Goal: Feedback & Contribution: Leave review/rating

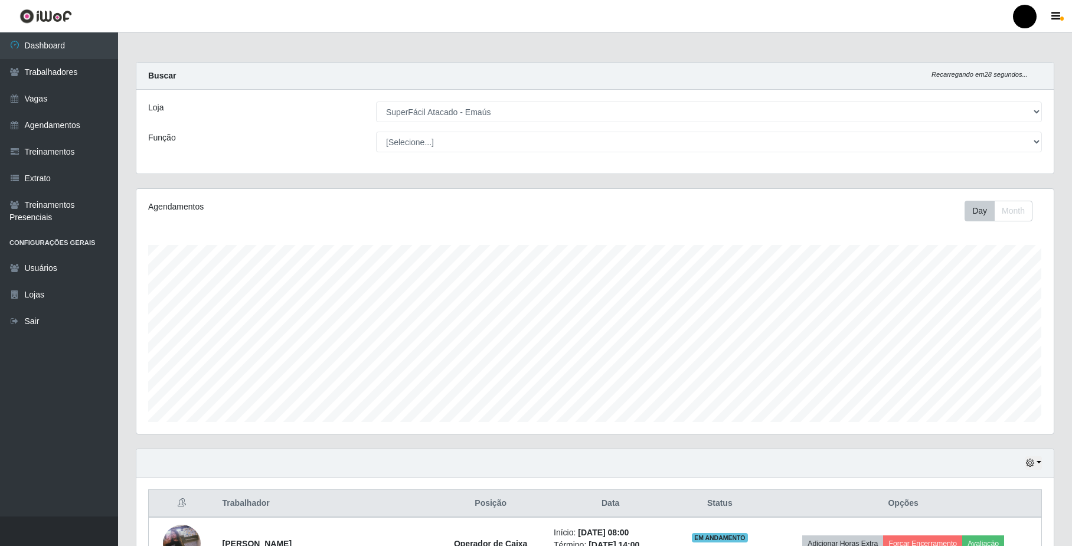
select select "407"
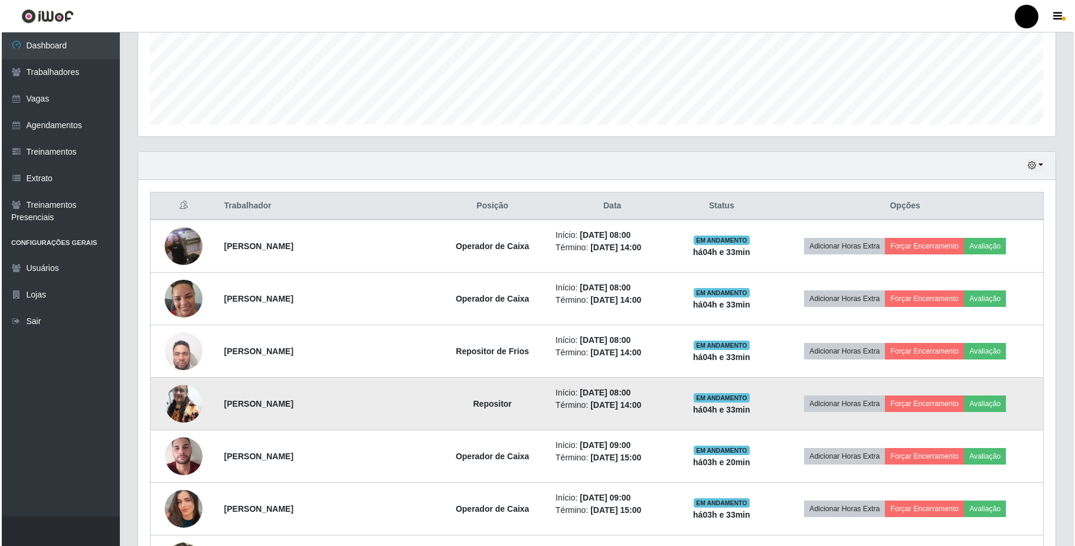
scroll to position [266, 0]
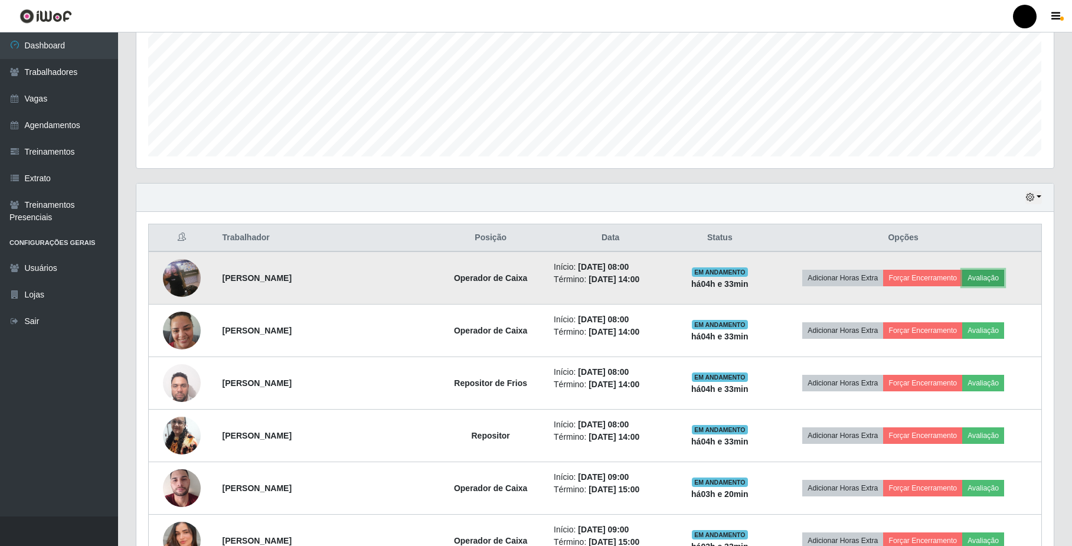
click at [983, 281] on button "Avaliação" at bounding box center [983, 278] width 42 height 17
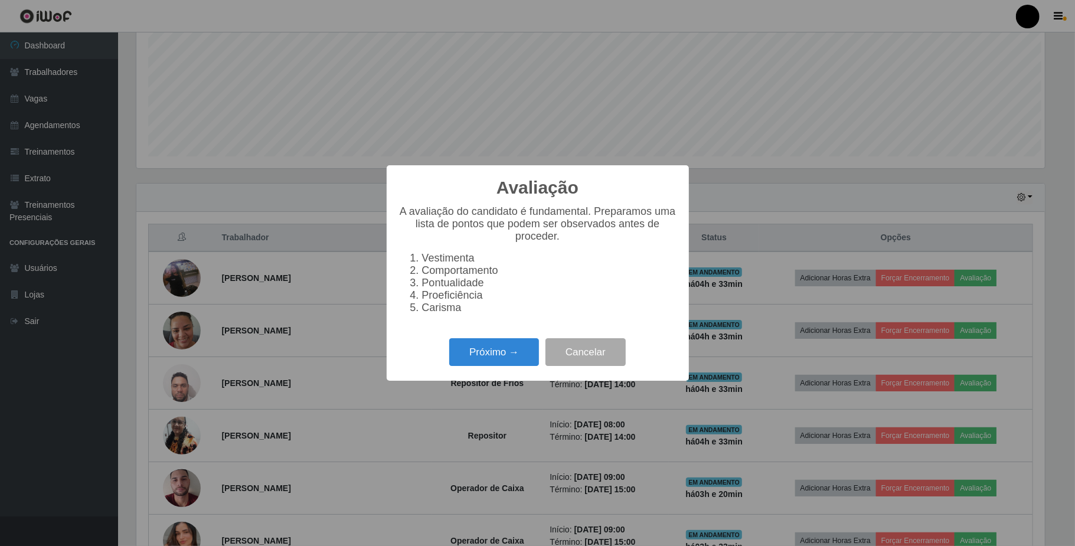
scroll to position [246, 908]
click at [501, 360] on button "Próximo →" at bounding box center [494, 352] width 90 height 28
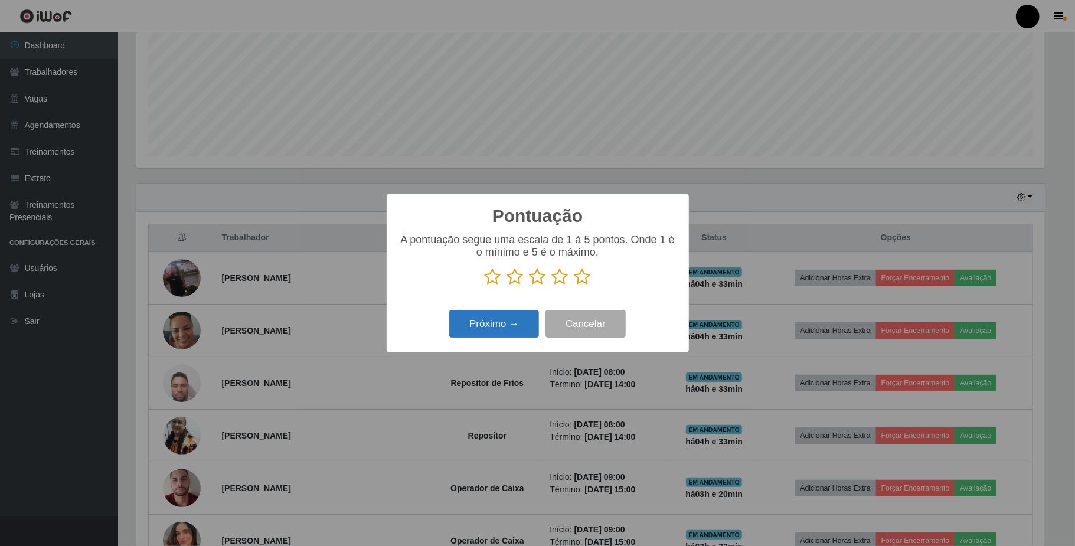
scroll to position [589970, 589307]
click at [539, 274] on icon at bounding box center [537, 277] width 17 height 18
click at [529, 286] on input "radio" at bounding box center [529, 286] width 0 height 0
click at [491, 334] on button "Próximo →" at bounding box center [494, 324] width 90 height 28
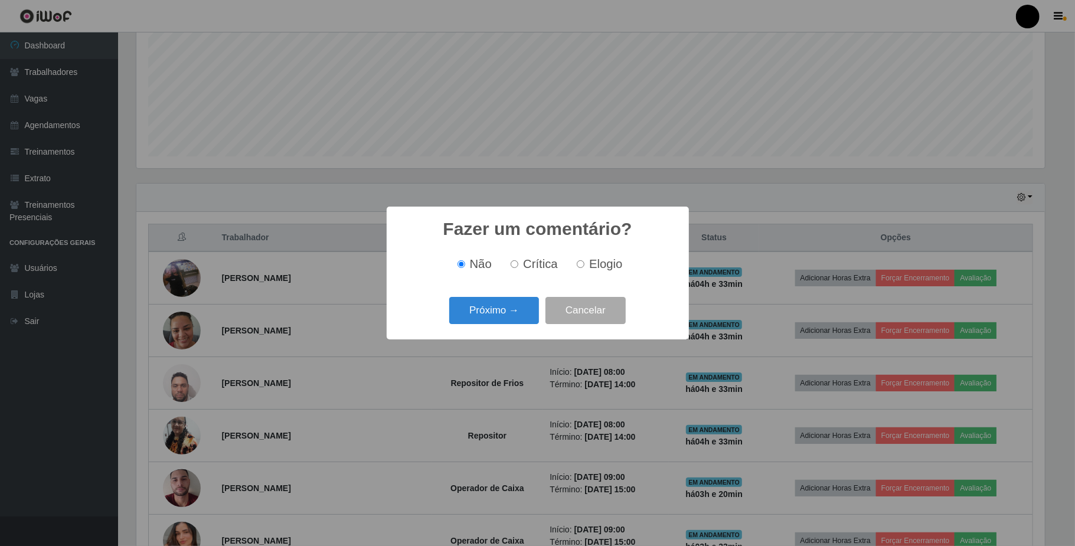
click at [579, 271] on label "Elogio" at bounding box center [597, 264] width 50 height 14
click at [579, 268] on input "Elogio" at bounding box center [581, 264] width 8 height 8
radio input "true"
click at [506, 316] on button "Próximo →" at bounding box center [494, 311] width 90 height 28
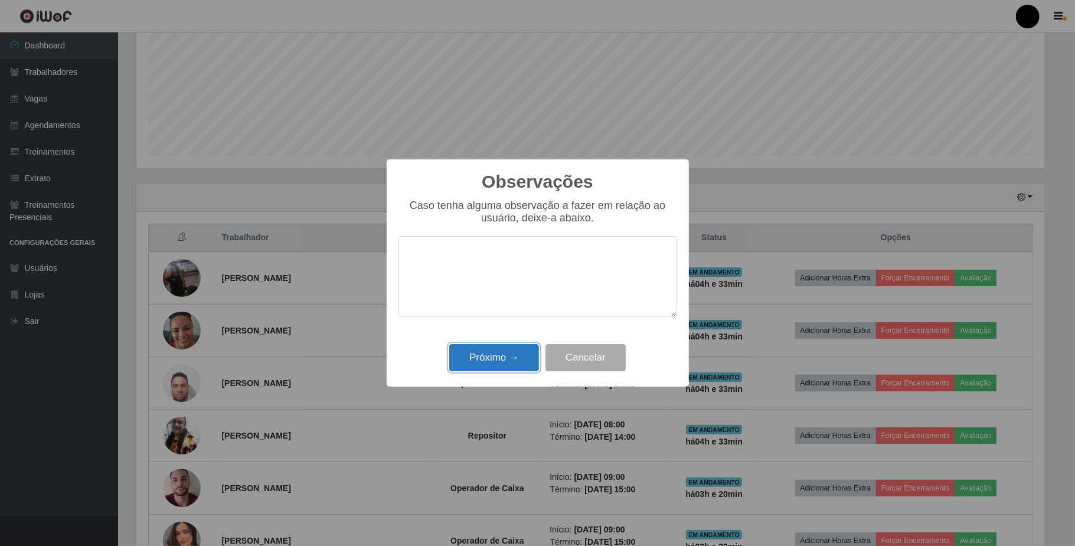
click at [492, 361] on button "Próximo →" at bounding box center [494, 358] width 90 height 28
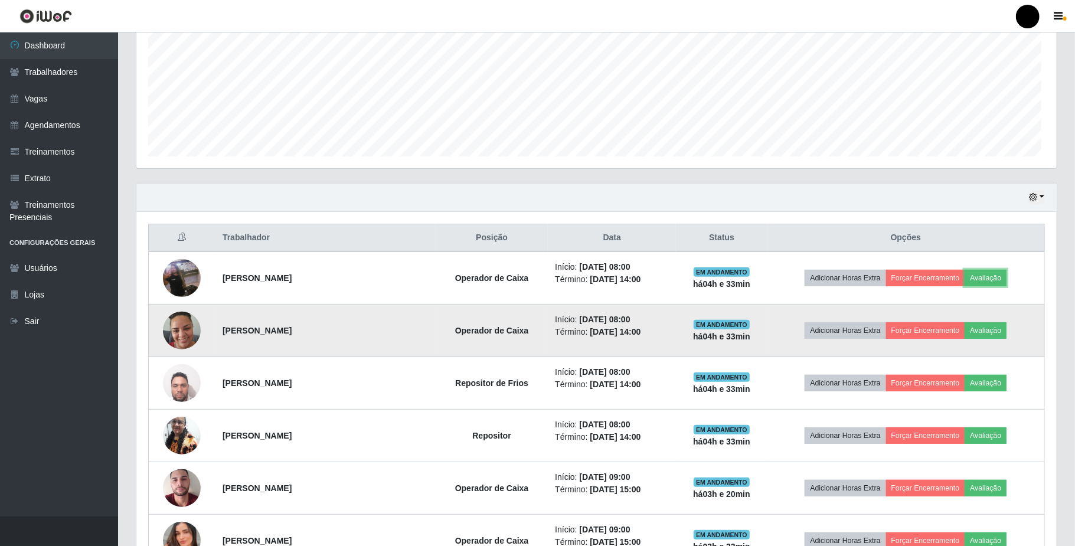
scroll to position [246, 917]
click at [988, 332] on button "Avaliação" at bounding box center [983, 330] width 42 height 17
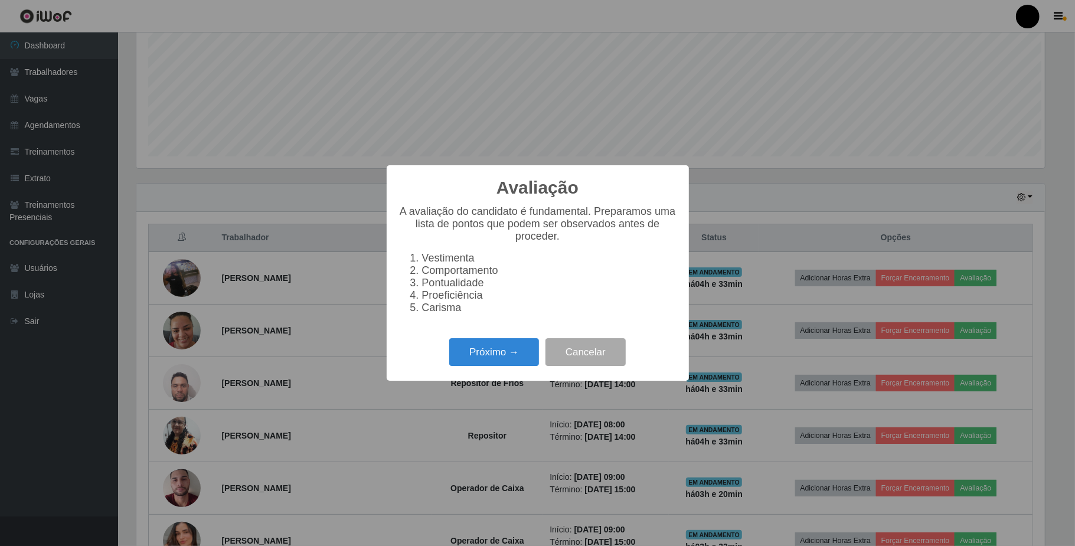
scroll to position [246, 908]
click at [506, 354] on button "Próximo →" at bounding box center [494, 352] width 90 height 28
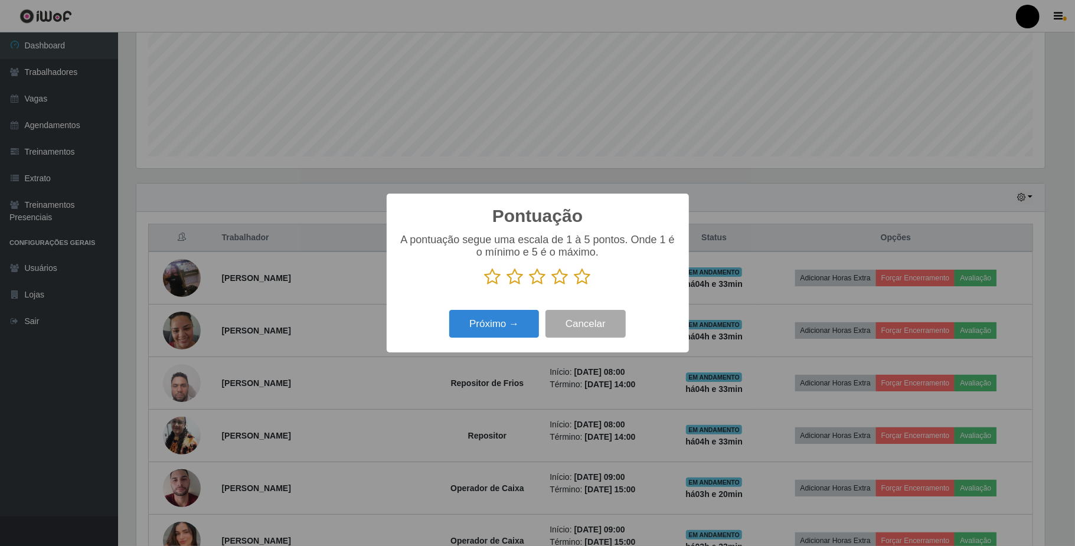
drag, startPoint x: 534, startPoint y: 274, endPoint x: 524, endPoint y: 298, distance: 26.2
click at [534, 274] on icon at bounding box center [537, 277] width 17 height 18
click at [529, 286] on input "radio" at bounding box center [529, 286] width 0 height 0
click at [489, 331] on button "Próximo →" at bounding box center [494, 324] width 90 height 28
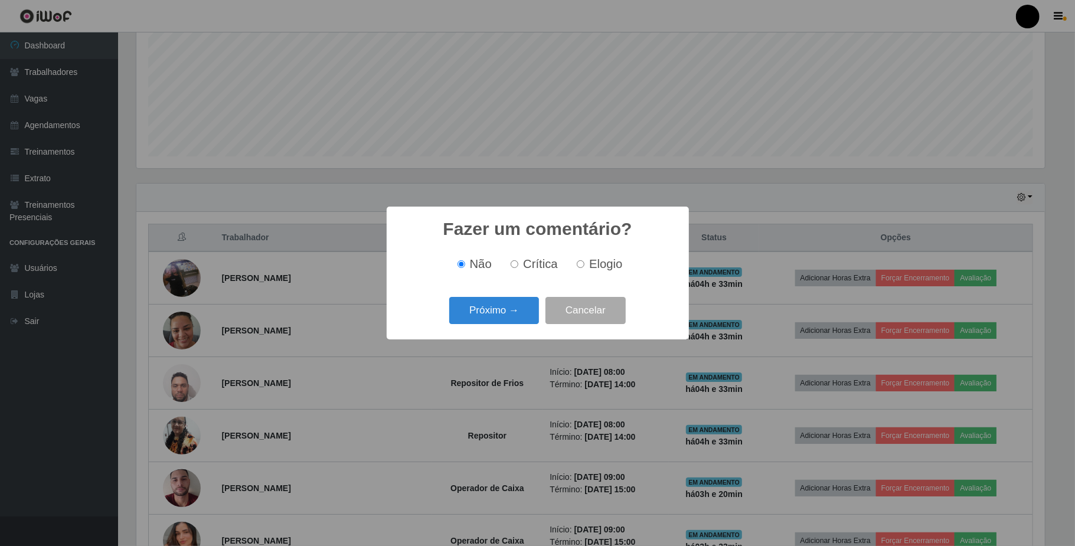
drag, startPoint x: 564, startPoint y: 261, endPoint x: 579, endPoint y: 265, distance: 15.3
click at [570, 263] on div "Não Crítica Elogio" at bounding box center [537, 264] width 279 height 14
click at [581, 265] on input "Elogio" at bounding box center [581, 264] width 8 height 8
radio input "true"
click at [501, 302] on button "Próximo →" at bounding box center [494, 311] width 90 height 28
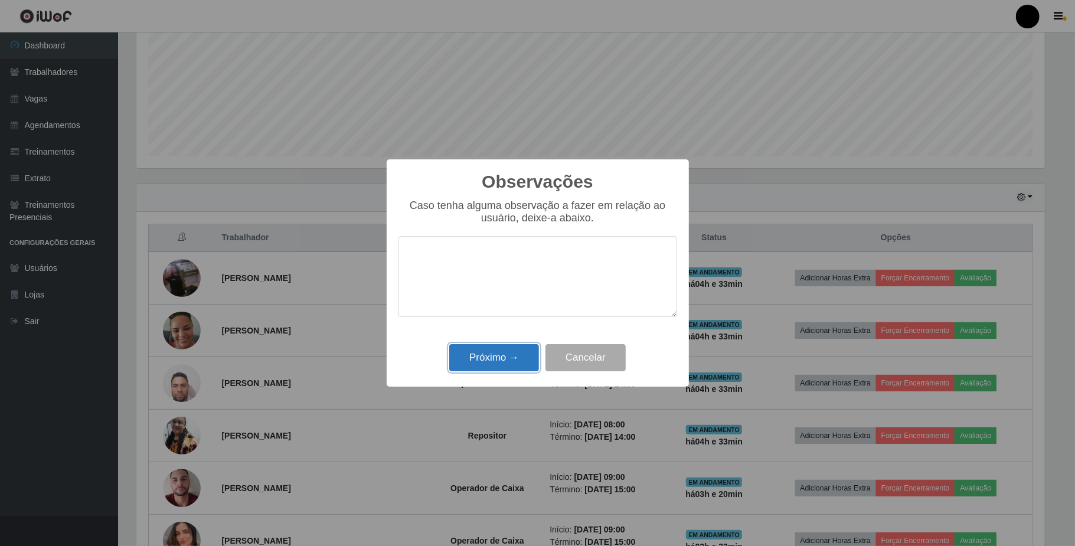
click at [492, 360] on button "Próximo →" at bounding box center [494, 358] width 90 height 28
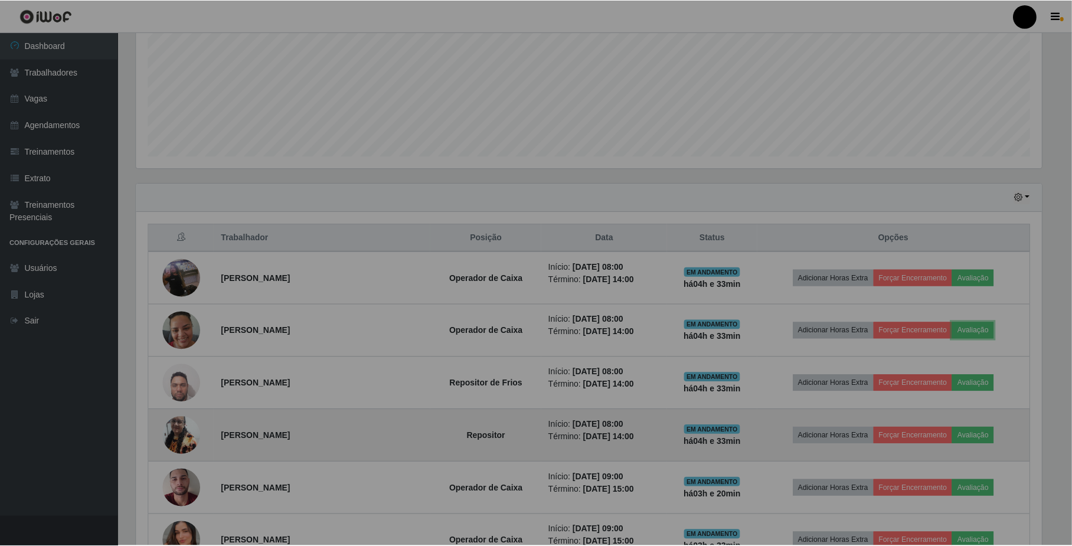
scroll to position [246, 917]
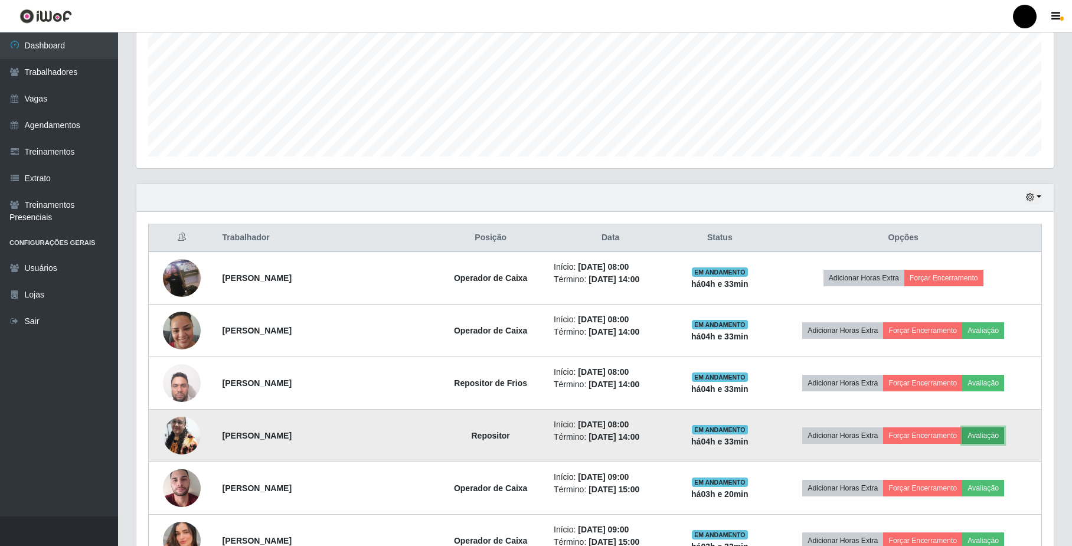
click at [983, 430] on button "Avaliação" at bounding box center [983, 435] width 42 height 17
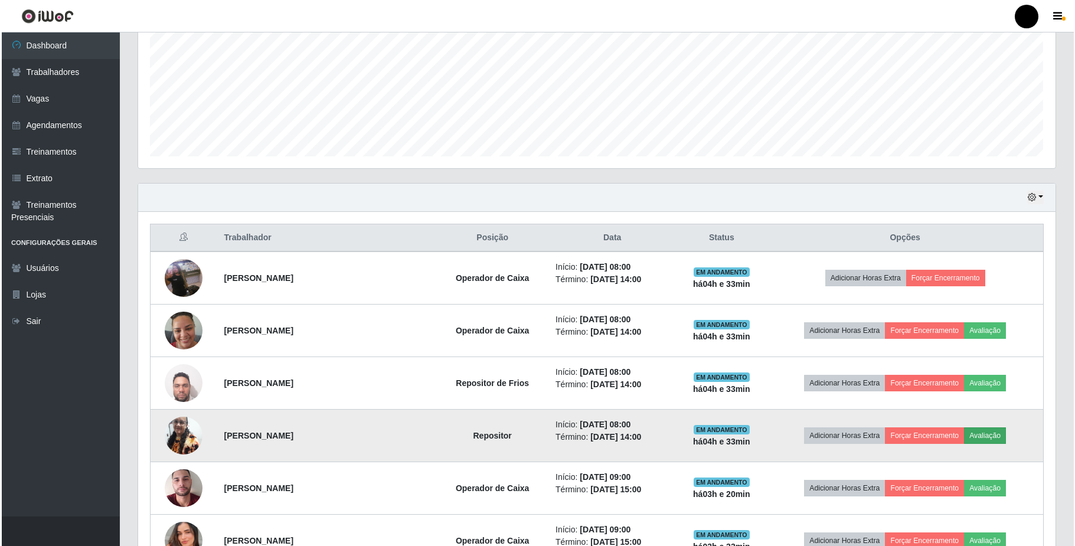
scroll to position [246, 908]
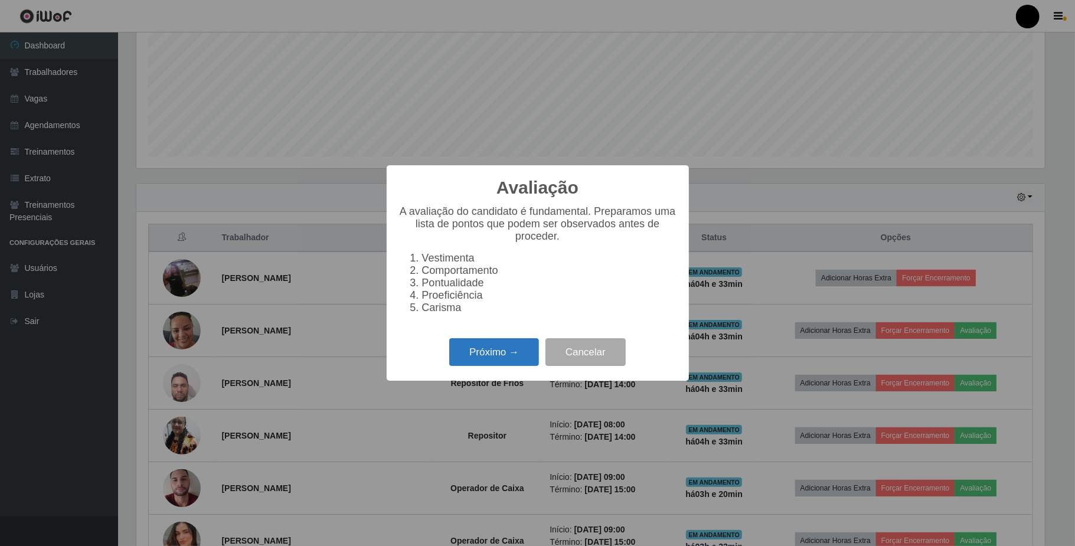
click at [499, 362] on button "Próximo →" at bounding box center [494, 352] width 90 height 28
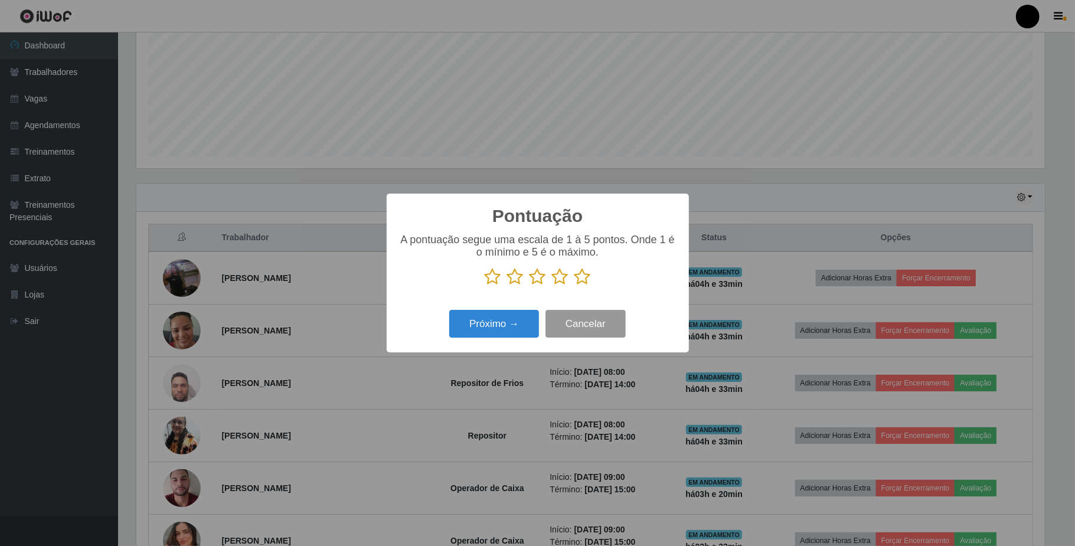
scroll to position [589970, 589307]
click at [536, 282] on icon at bounding box center [537, 277] width 17 height 18
click at [529, 286] on input "radio" at bounding box center [529, 286] width 0 height 0
drag, startPoint x: 493, startPoint y: 312, endPoint x: 491, endPoint y: 323, distance: 12.0
click at [491, 323] on button "Próximo →" at bounding box center [494, 324] width 90 height 28
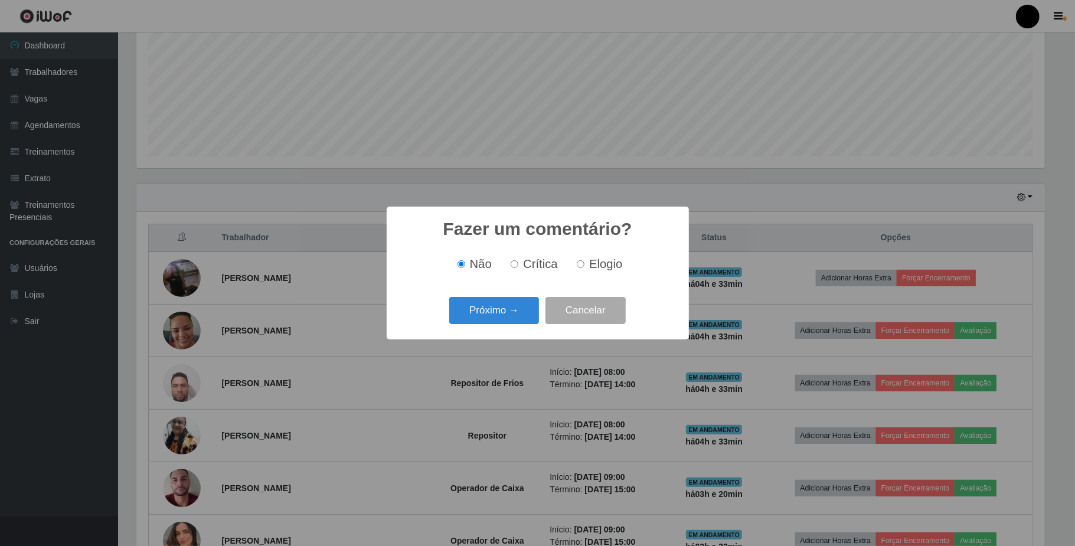
click at [491, 323] on div "Próximo → Cancelar" at bounding box center [537, 310] width 279 height 34
click at [582, 273] on div "Não Crítica Elogio" at bounding box center [537, 264] width 279 height 35
click at [464, 317] on button "Próximo →" at bounding box center [494, 311] width 90 height 28
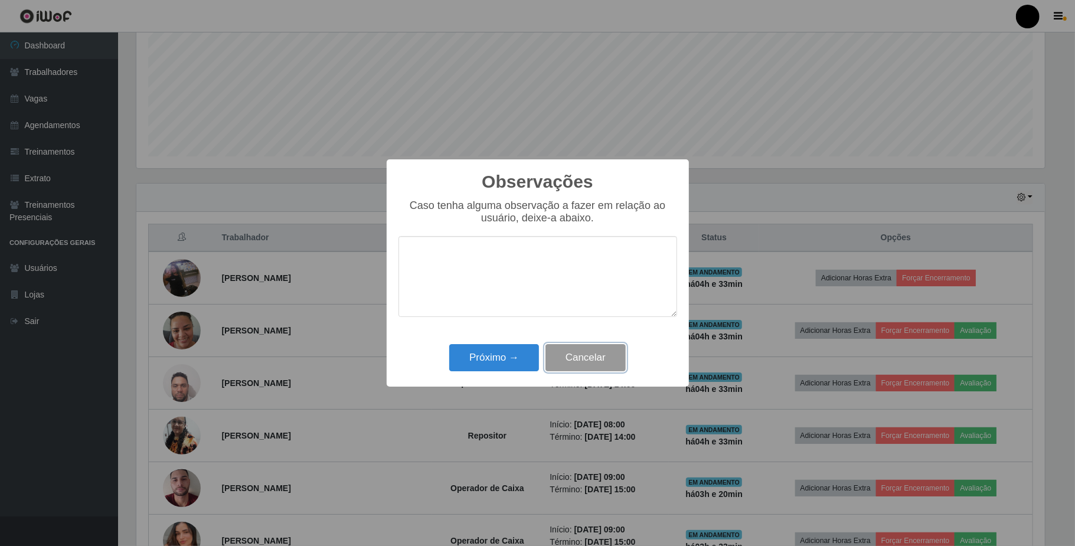
click at [574, 355] on button "Cancelar" at bounding box center [585, 358] width 80 height 28
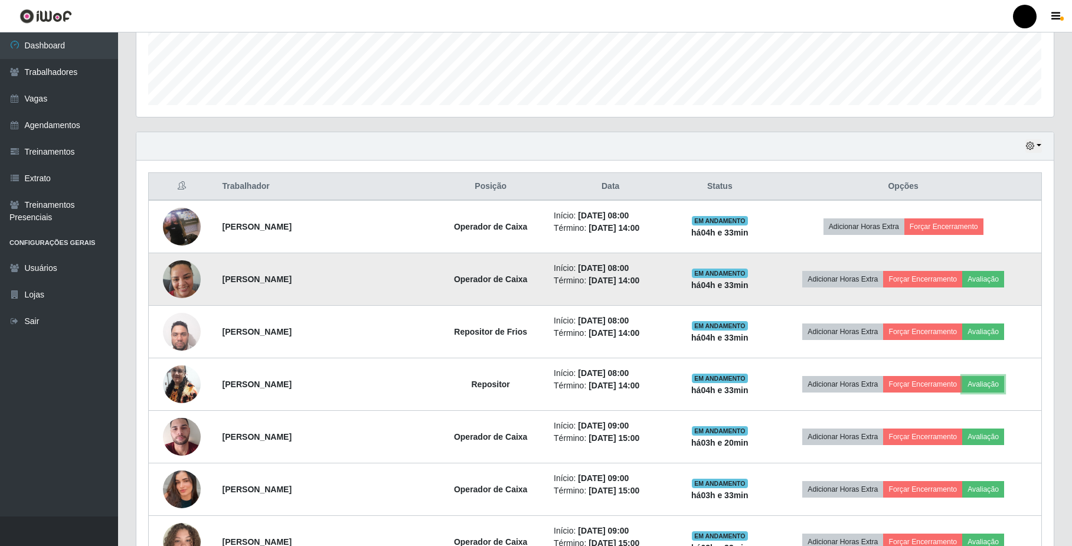
scroll to position [345, 0]
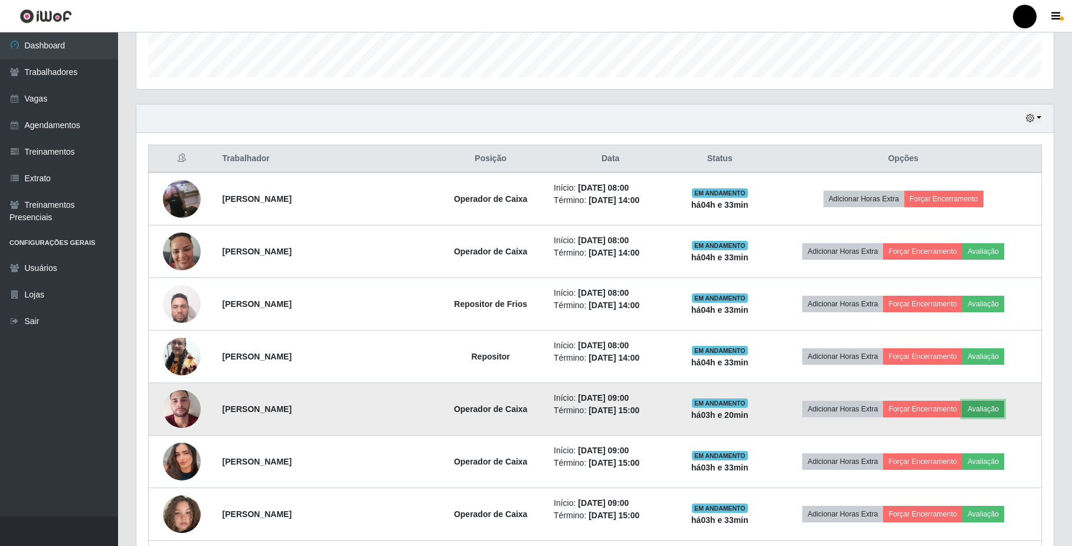
click at [989, 412] on button "Avaliação" at bounding box center [983, 409] width 42 height 17
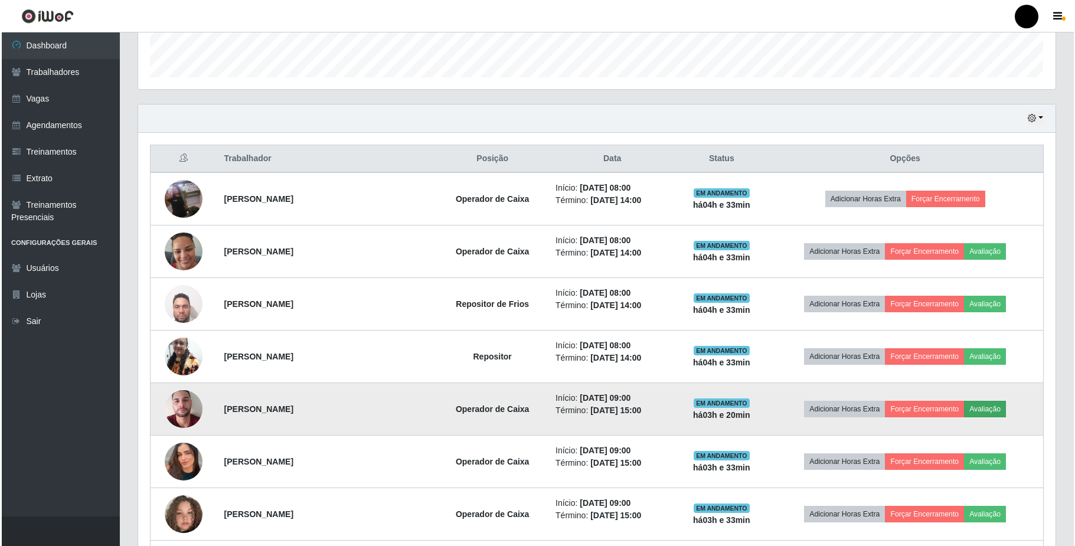
scroll to position [246, 908]
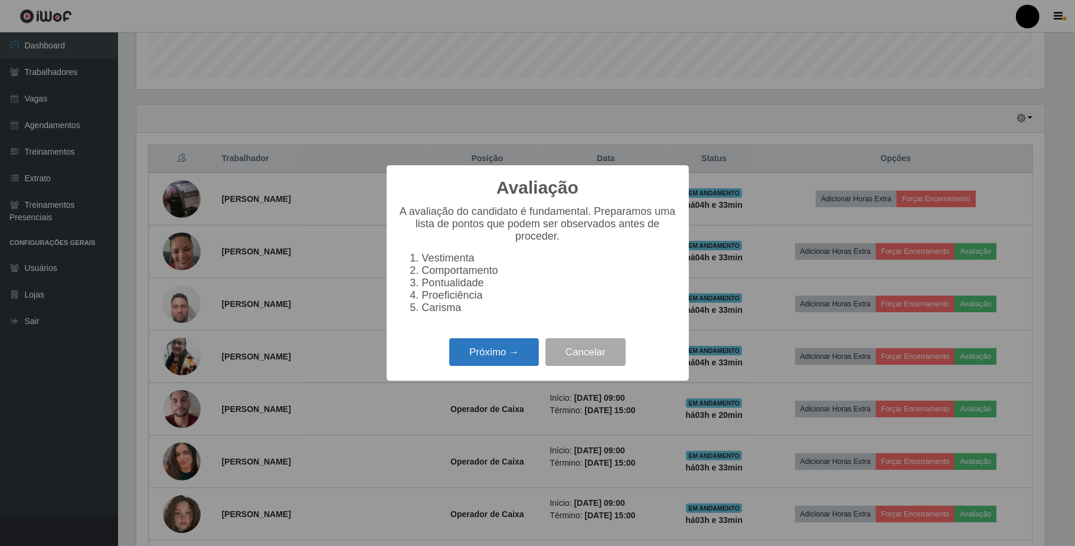
click at [508, 359] on button "Próximo →" at bounding box center [494, 352] width 90 height 28
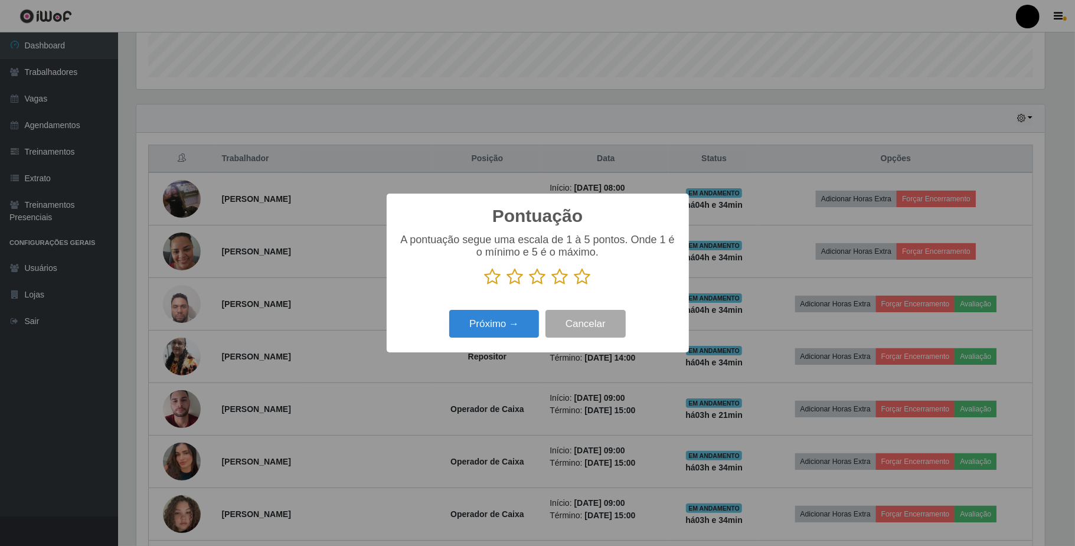
click at [541, 280] on icon at bounding box center [537, 277] width 17 height 18
click at [529, 286] on input "radio" at bounding box center [529, 286] width 0 height 0
drag, startPoint x: 521, startPoint y: 323, endPoint x: 532, endPoint y: 323, distance: 11.2
click at [532, 323] on button "Próximo →" at bounding box center [494, 324] width 90 height 28
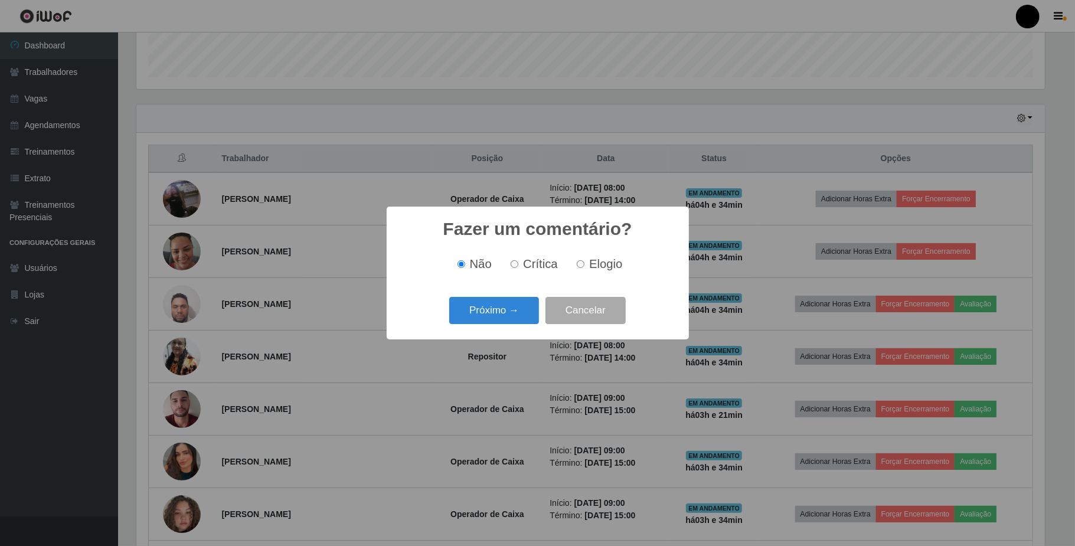
click at [581, 270] on label "Elogio" at bounding box center [597, 264] width 50 height 14
click at [581, 268] on input "Elogio" at bounding box center [581, 264] width 8 height 8
radio input "true"
click at [527, 310] on button "Próximo →" at bounding box center [494, 311] width 90 height 28
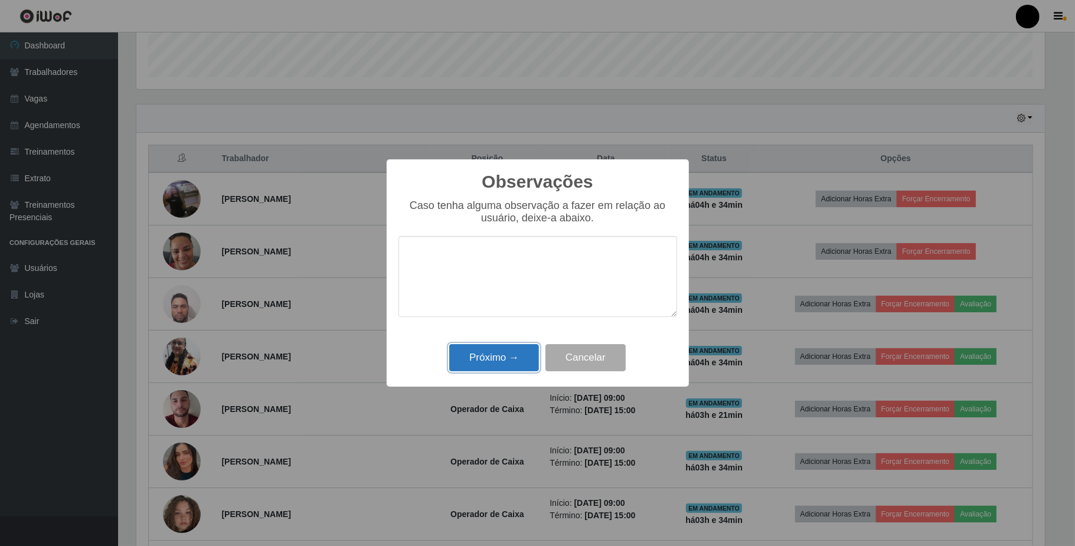
click at [510, 360] on button "Próximo →" at bounding box center [494, 358] width 90 height 28
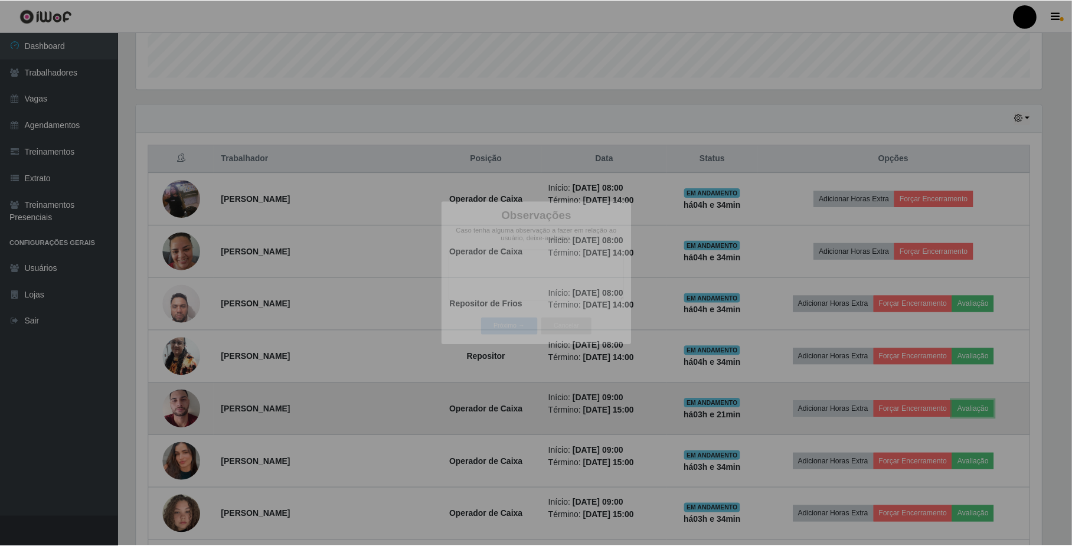
scroll to position [0, 0]
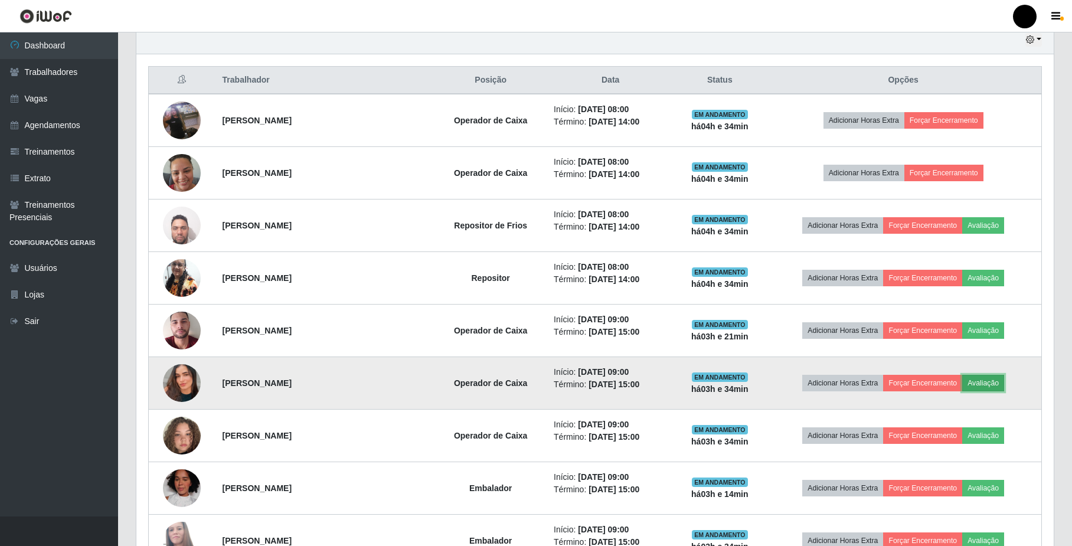
click at [994, 386] on button "Avaliação" at bounding box center [983, 383] width 42 height 17
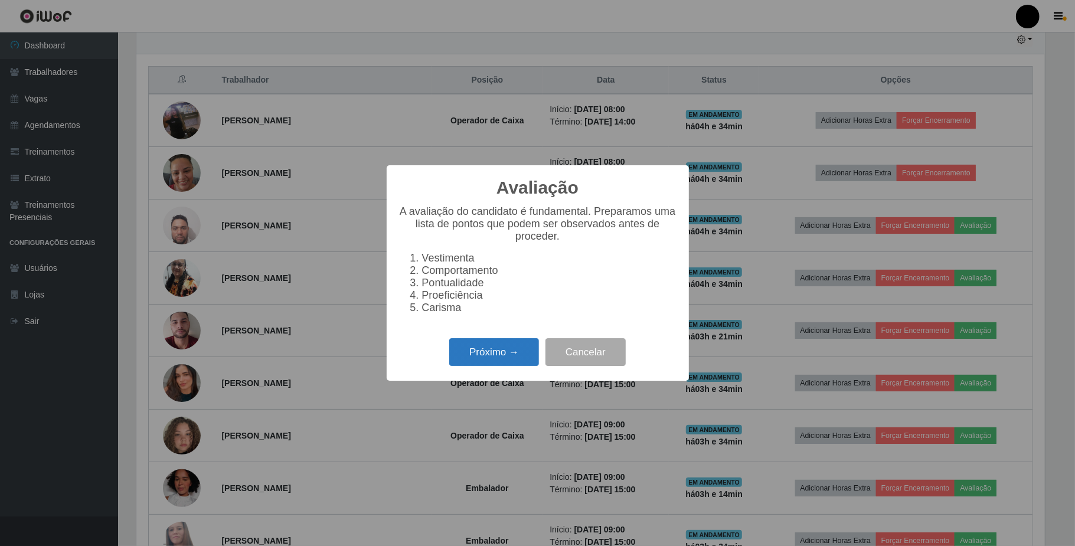
click at [515, 358] on button "Próximo →" at bounding box center [494, 352] width 90 height 28
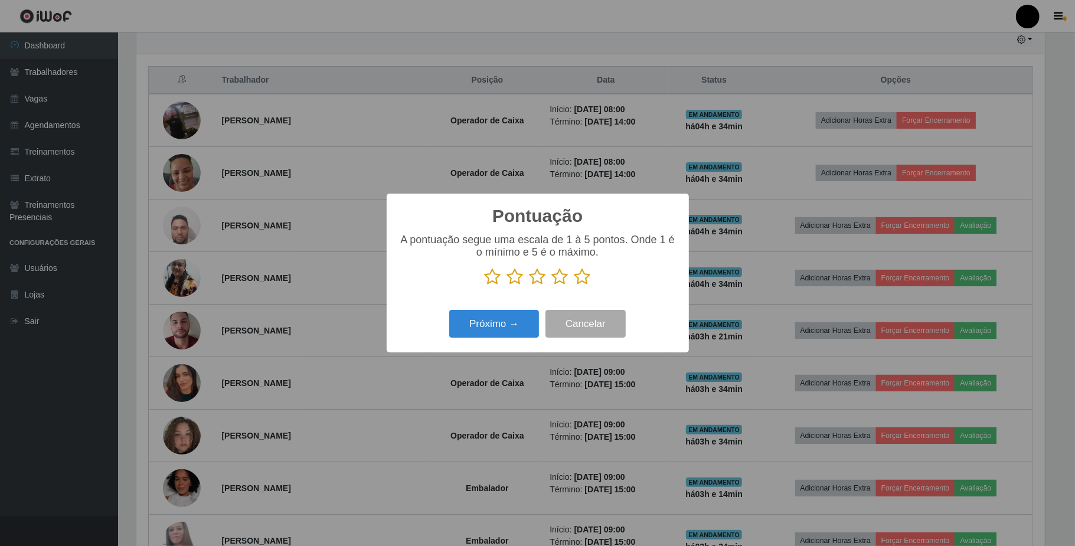
click at [541, 282] on icon at bounding box center [537, 277] width 17 height 18
click at [529, 286] on input "radio" at bounding box center [529, 286] width 0 height 0
drag, startPoint x: 506, startPoint y: 321, endPoint x: 518, endPoint y: 322, distance: 11.8
click at [518, 322] on button "Próximo →" at bounding box center [494, 324] width 90 height 28
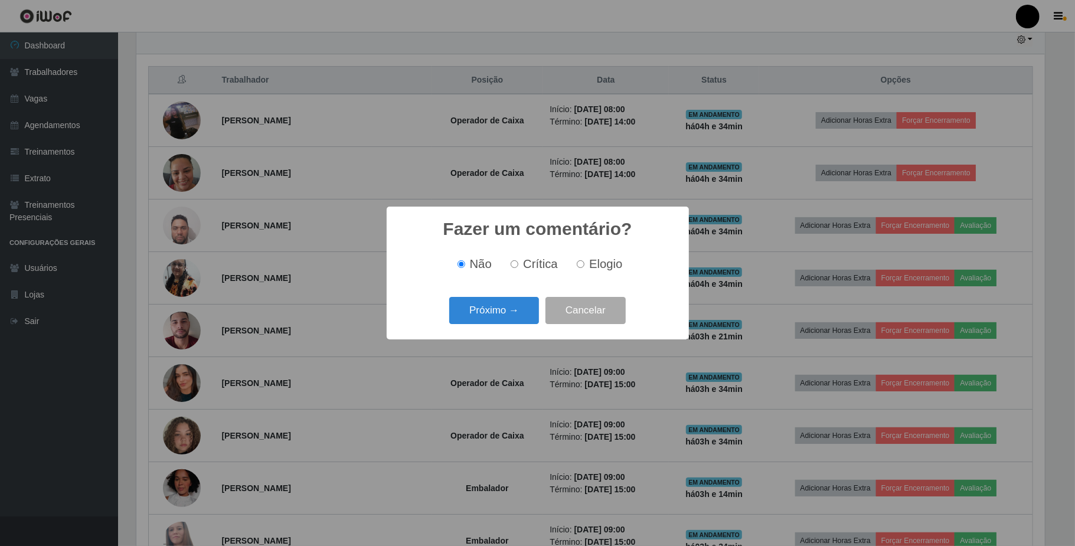
click at [588, 271] on label "Elogio" at bounding box center [597, 264] width 50 height 14
click at [584, 268] on input "Elogio" at bounding box center [581, 264] width 8 height 8
radio input "true"
click at [525, 309] on button "Próximo →" at bounding box center [494, 311] width 90 height 28
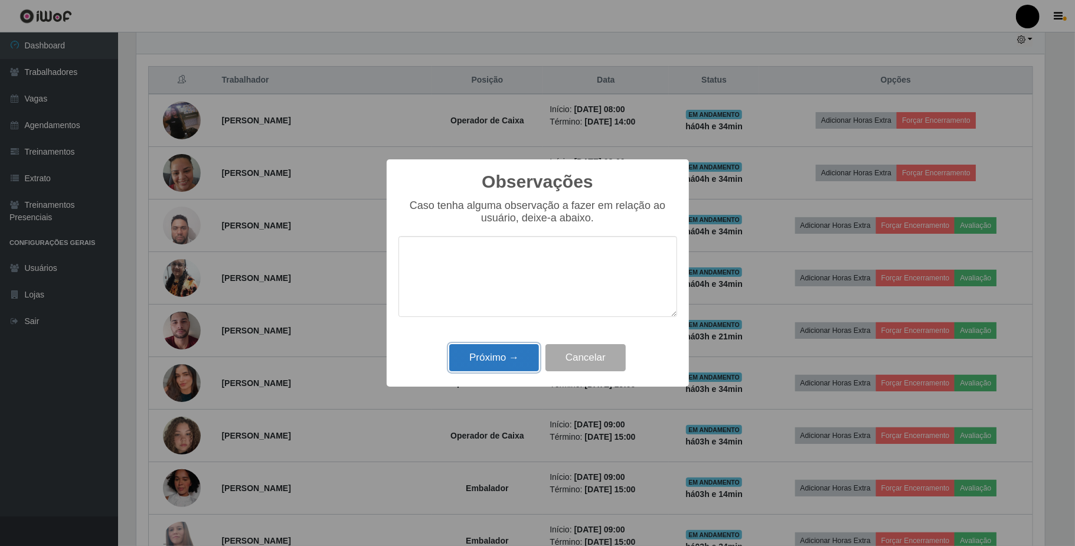
click at [501, 351] on button "Próximo →" at bounding box center [494, 358] width 90 height 28
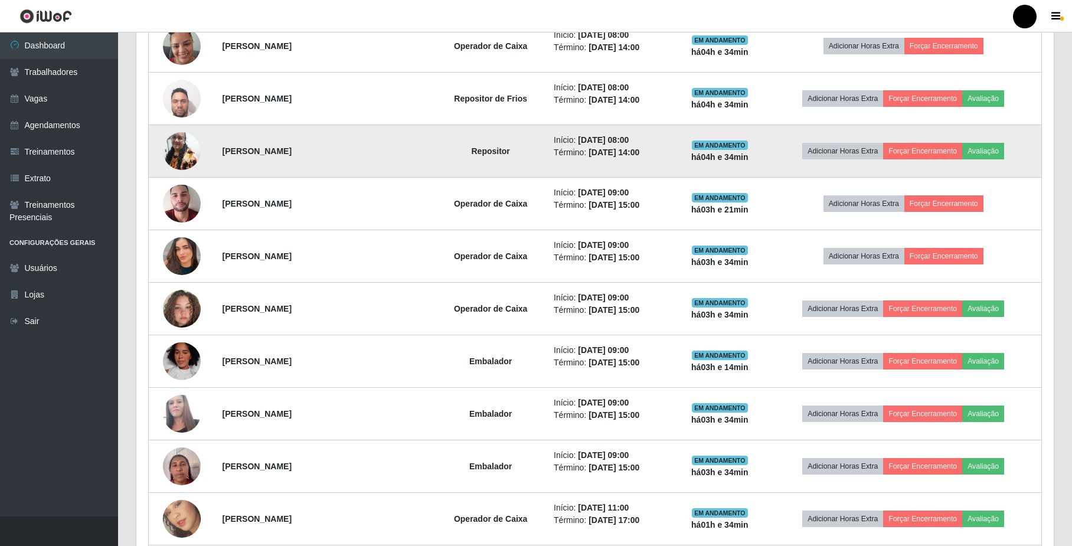
scroll to position [551, 0]
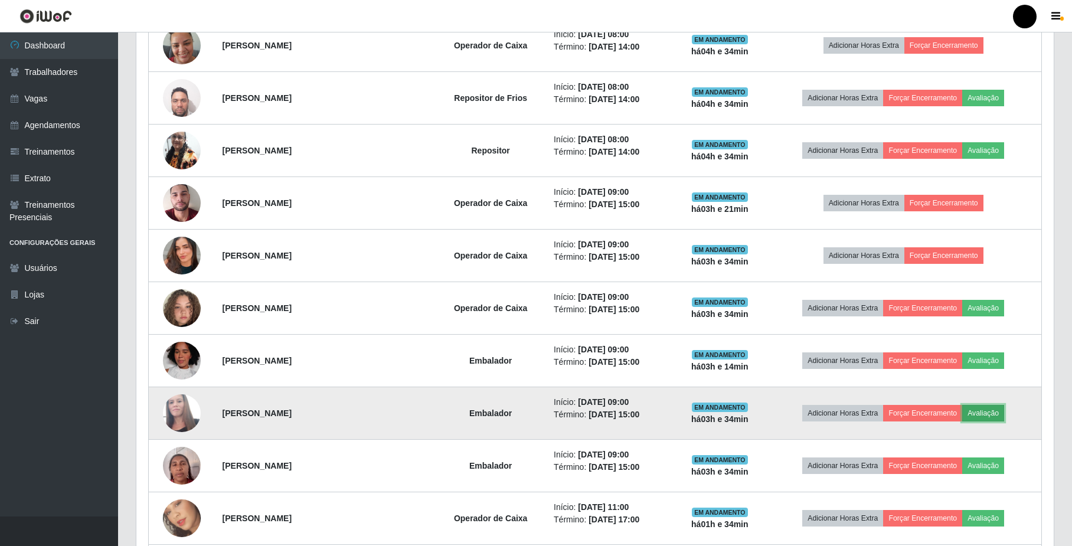
click at [983, 418] on button "Avaliação" at bounding box center [983, 413] width 42 height 17
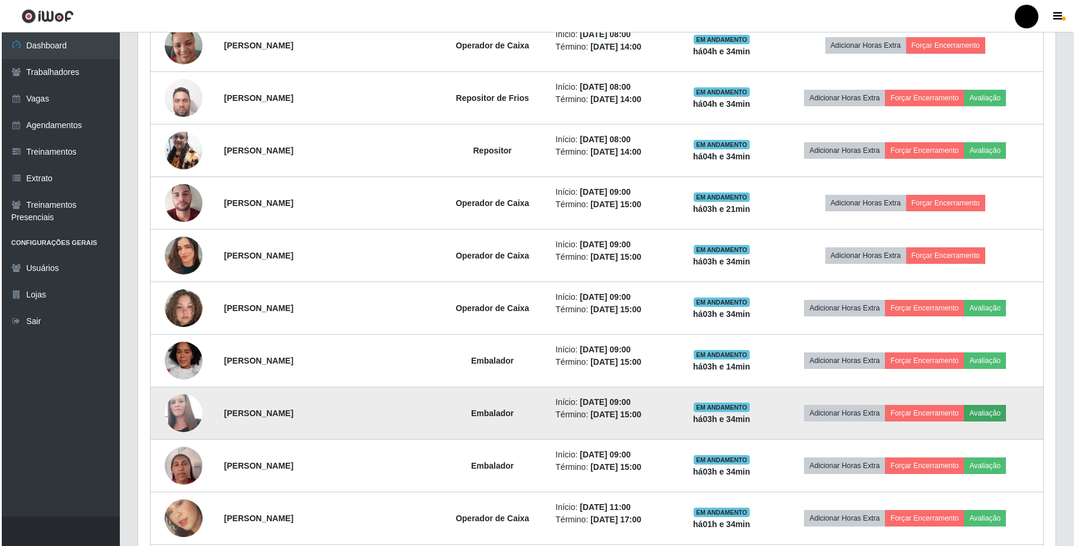
scroll to position [246, 908]
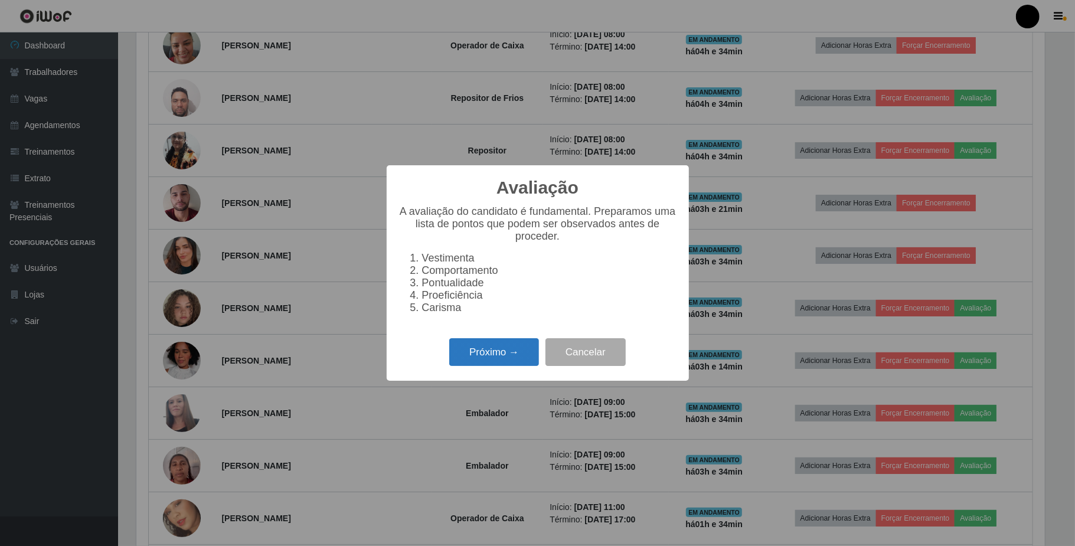
click at [515, 365] on button "Próximo →" at bounding box center [494, 352] width 90 height 28
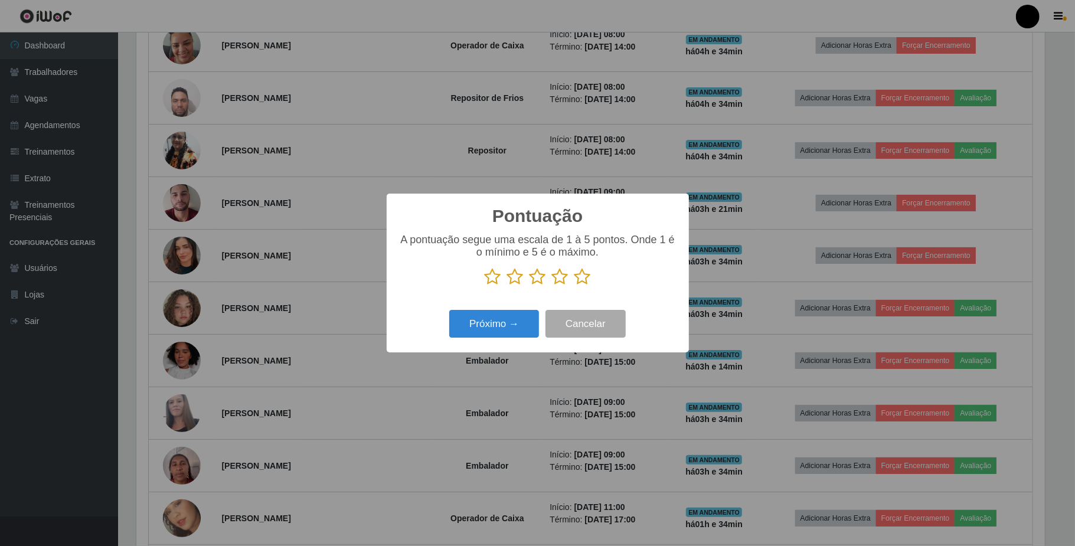
scroll to position [589970, 589307]
click at [539, 277] on icon at bounding box center [537, 277] width 17 height 18
click at [529, 286] on input "radio" at bounding box center [529, 286] width 0 height 0
click at [505, 334] on button "Próximo →" at bounding box center [494, 324] width 90 height 28
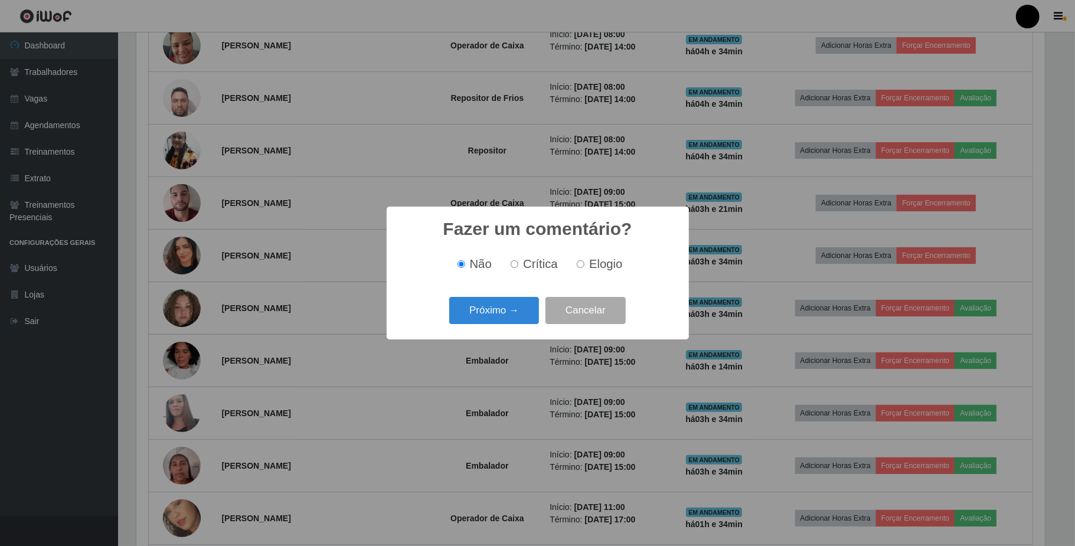
click at [576, 270] on label "Elogio" at bounding box center [597, 264] width 50 height 14
click at [577, 268] on input "Elogio" at bounding box center [581, 264] width 8 height 8
radio input "true"
click at [525, 308] on button "Próximo →" at bounding box center [494, 311] width 90 height 28
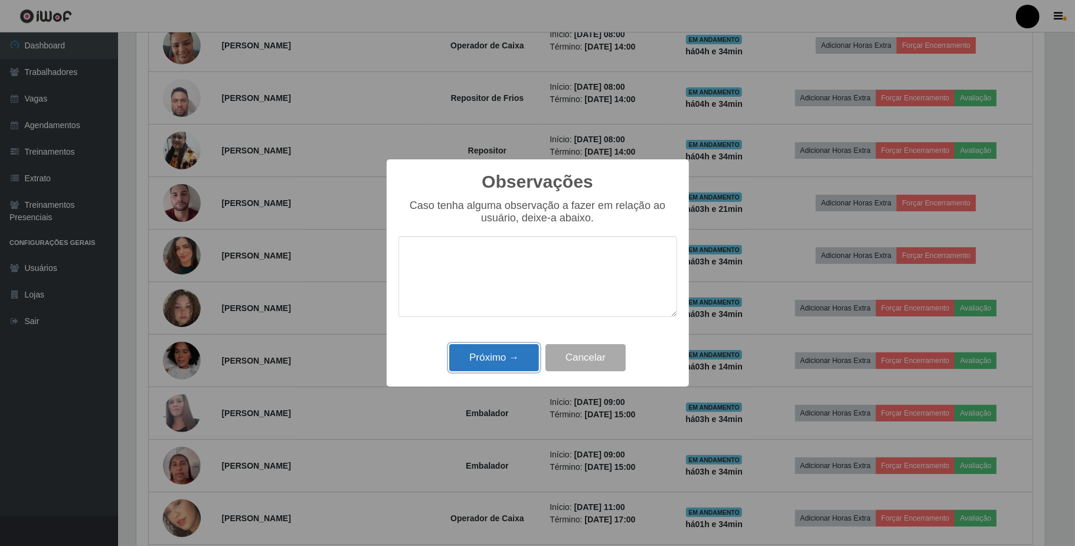
click at [486, 364] on button "Próximo →" at bounding box center [494, 358] width 90 height 28
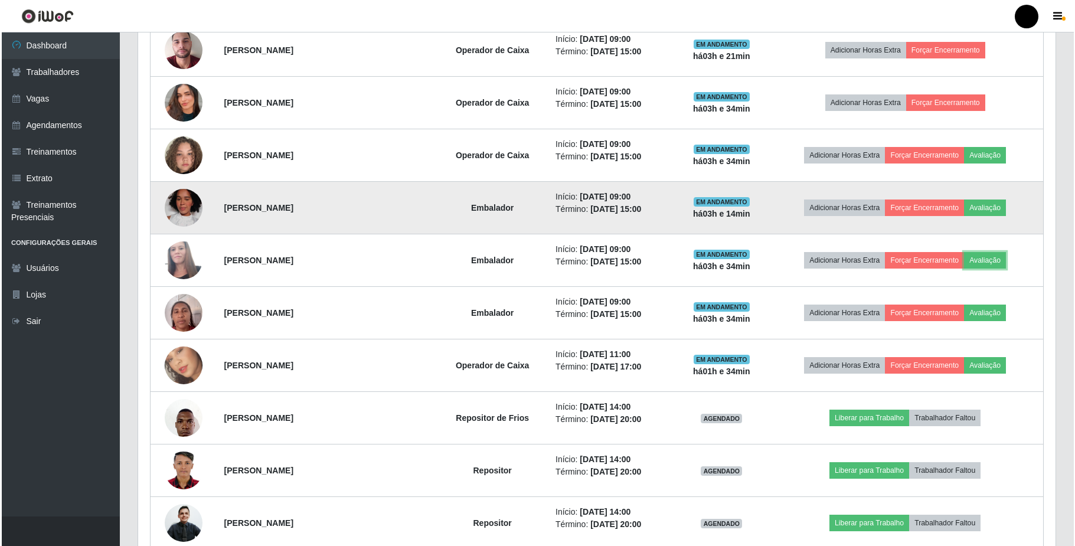
scroll to position [708, 0]
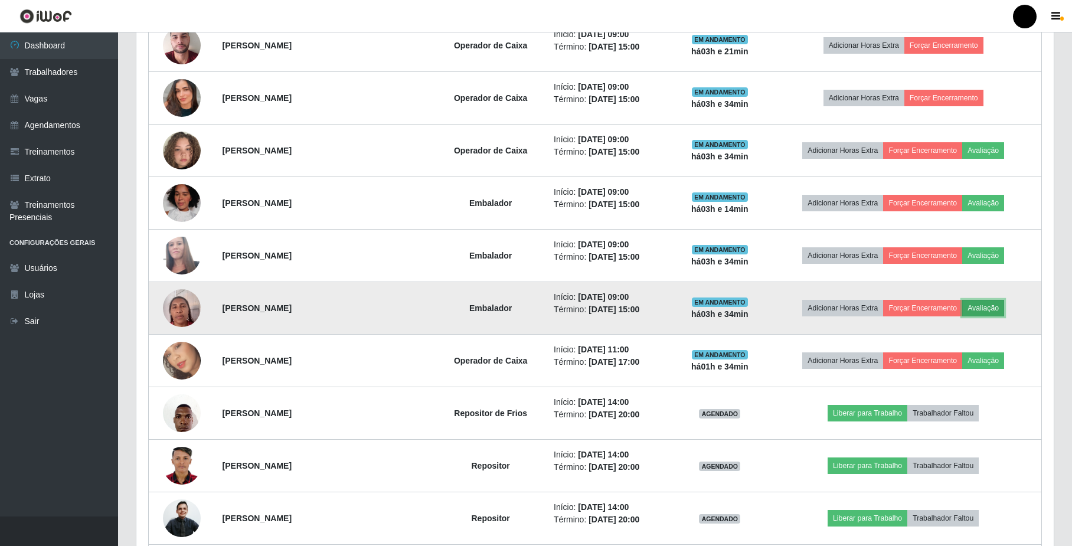
click at [986, 308] on button "Avaliação" at bounding box center [983, 308] width 42 height 17
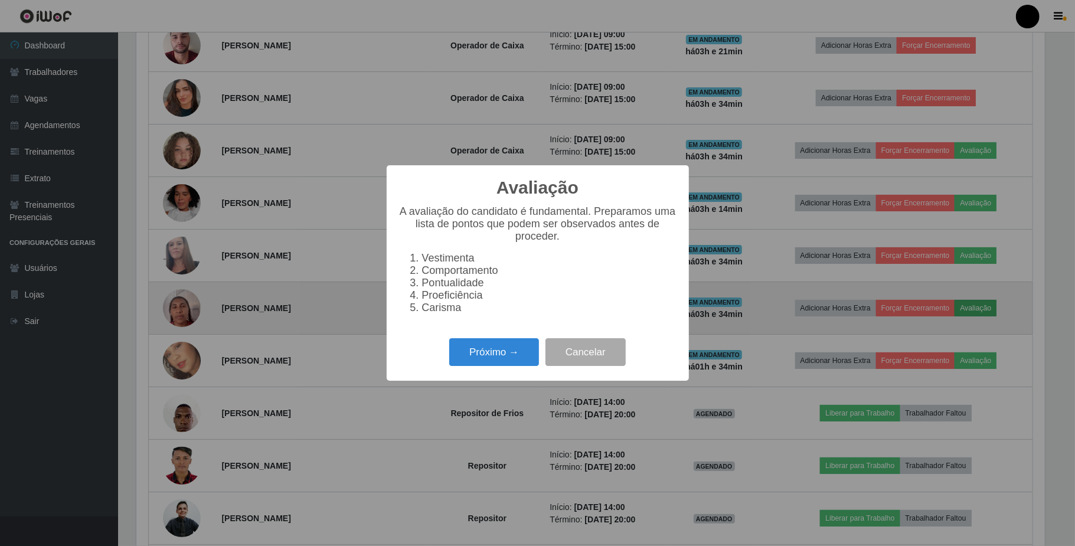
scroll to position [246, 908]
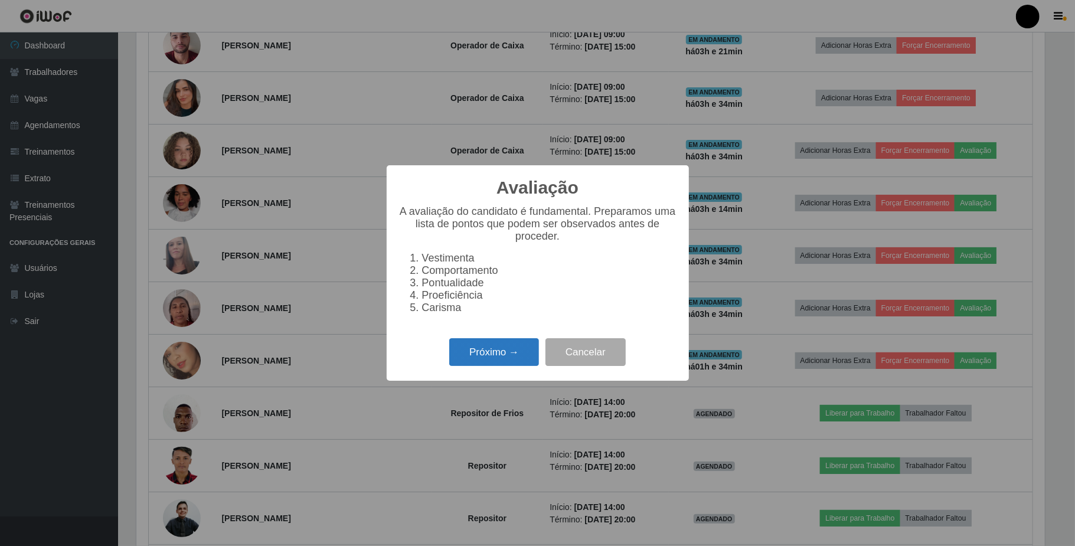
click at [516, 361] on button "Próximo →" at bounding box center [494, 352] width 90 height 28
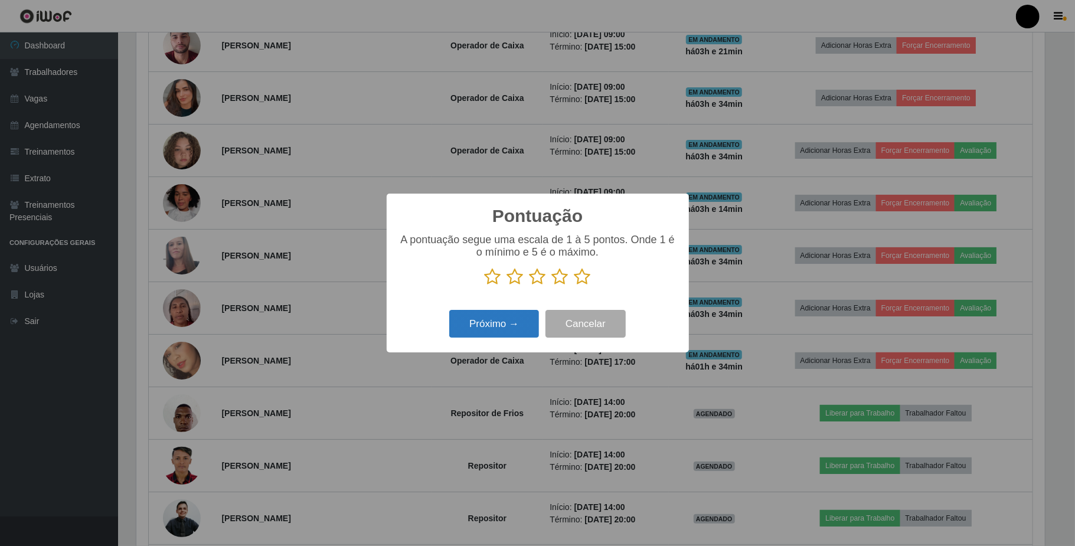
drag, startPoint x: 537, startPoint y: 274, endPoint x: 522, endPoint y: 322, distance: 49.5
click at [537, 280] on icon at bounding box center [537, 277] width 17 height 18
click at [529, 286] on input "radio" at bounding box center [529, 286] width 0 height 0
click at [518, 333] on button "Próximo →" at bounding box center [494, 324] width 90 height 28
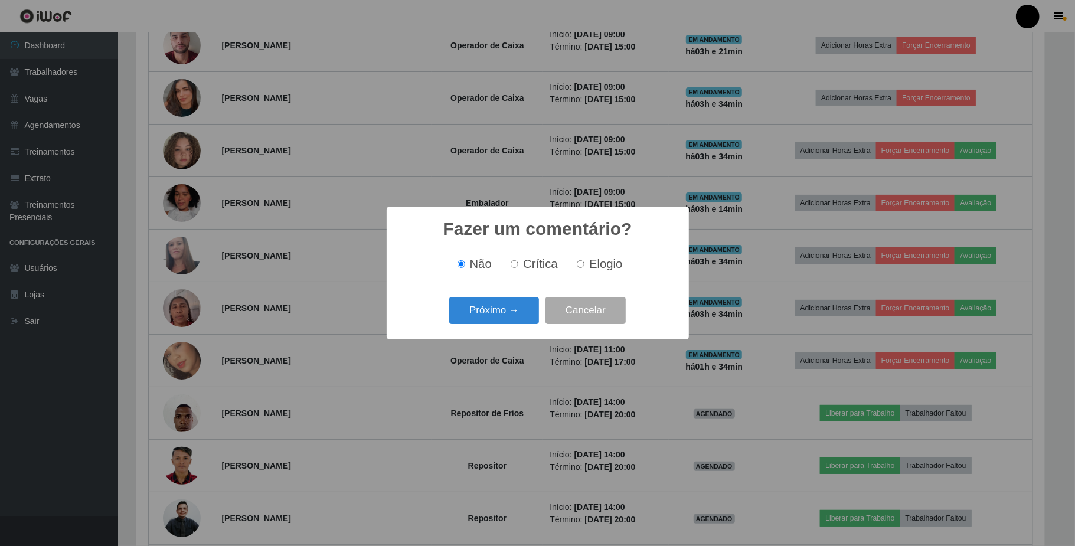
click at [589, 270] on span "Elogio" at bounding box center [605, 263] width 33 height 13
click at [584, 268] on input "Elogio" at bounding box center [581, 264] width 8 height 8
radio input "true"
click at [518, 312] on button "Próximo →" at bounding box center [494, 311] width 90 height 28
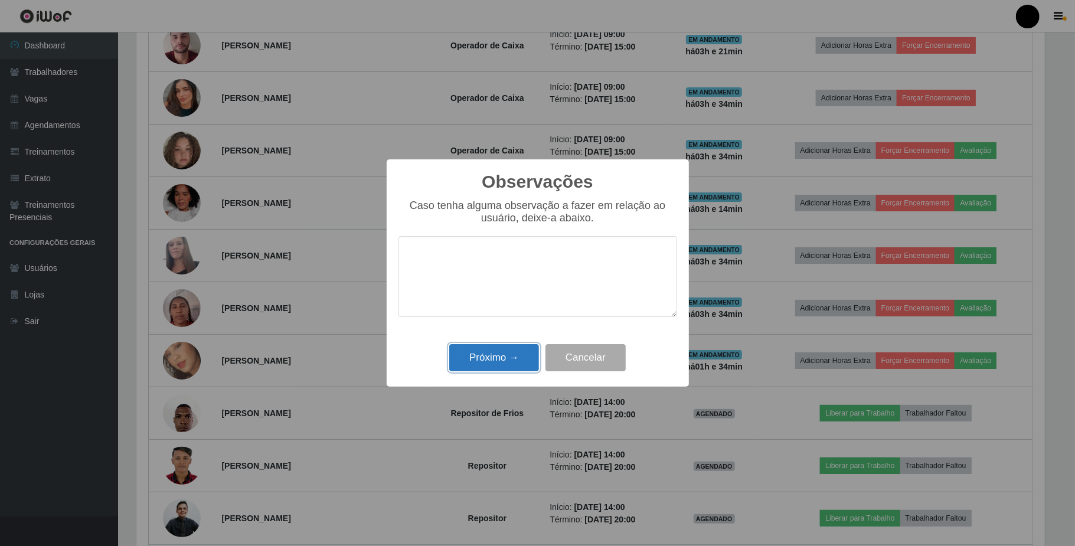
click at [503, 364] on button "Próximo →" at bounding box center [494, 358] width 90 height 28
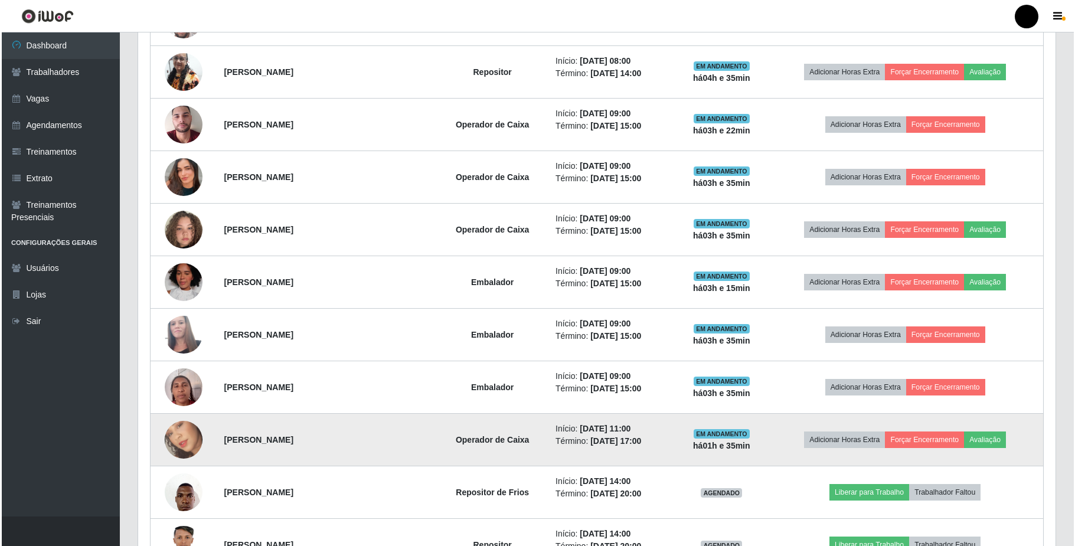
scroll to position [551, 0]
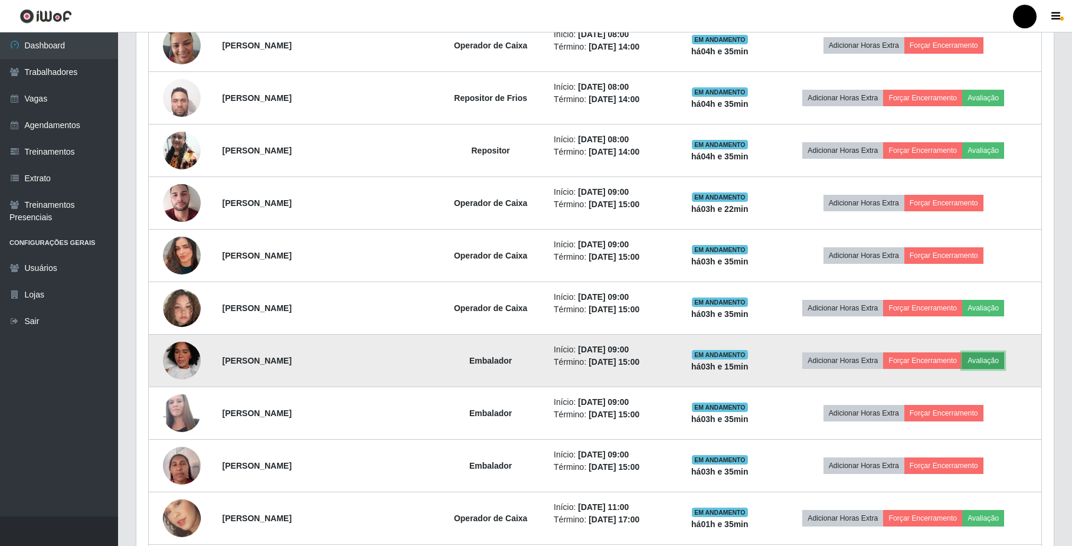
click at [980, 361] on button "Avaliação" at bounding box center [983, 360] width 42 height 17
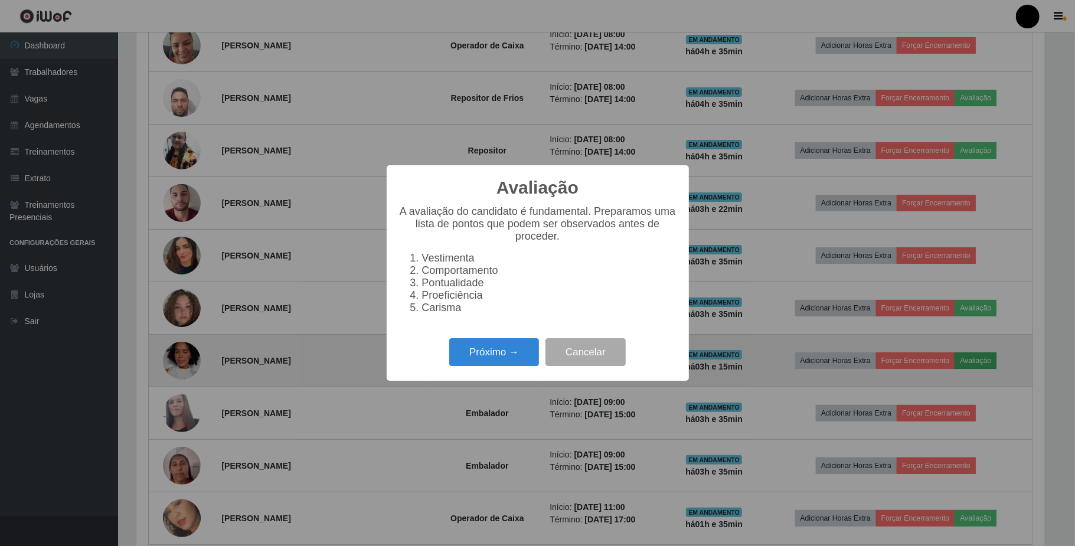
scroll to position [246, 908]
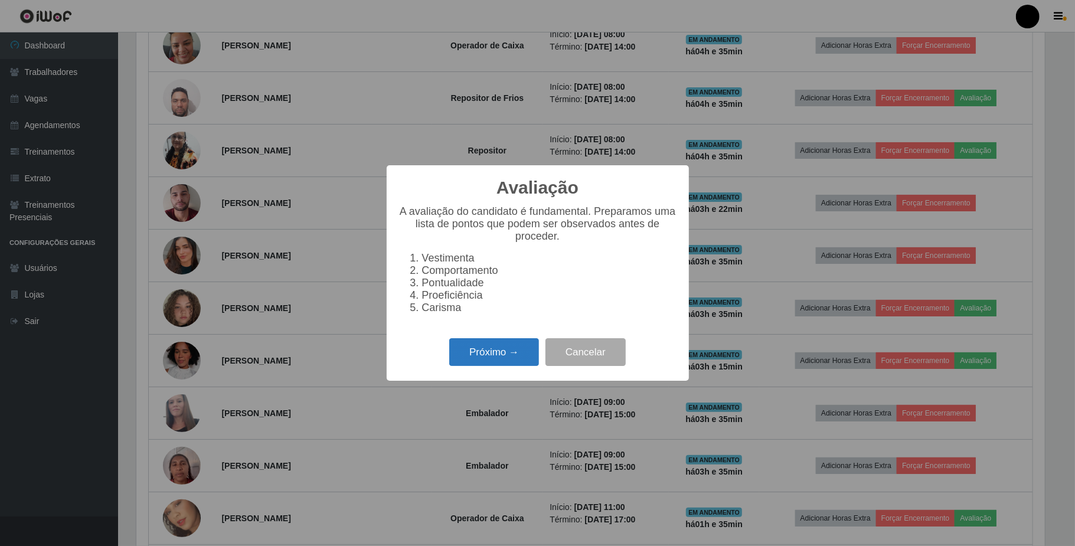
click at [490, 364] on button "Próximo →" at bounding box center [494, 352] width 90 height 28
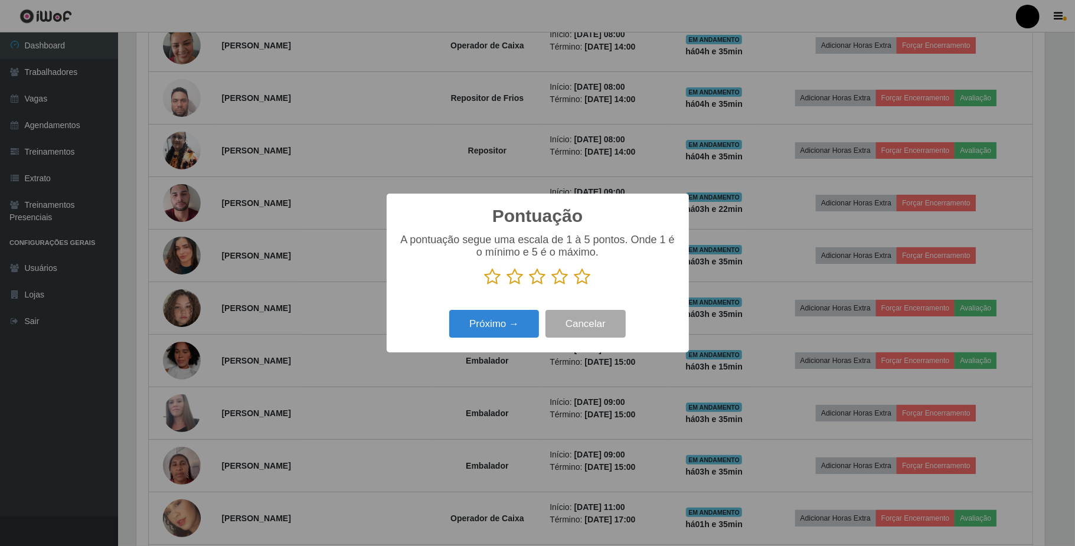
click at [489, 279] on icon at bounding box center [493, 277] width 17 height 18
click at [485, 286] on input "radio" at bounding box center [485, 286] width 0 height 0
click at [472, 325] on button "Próximo →" at bounding box center [494, 324] width 90 height 28
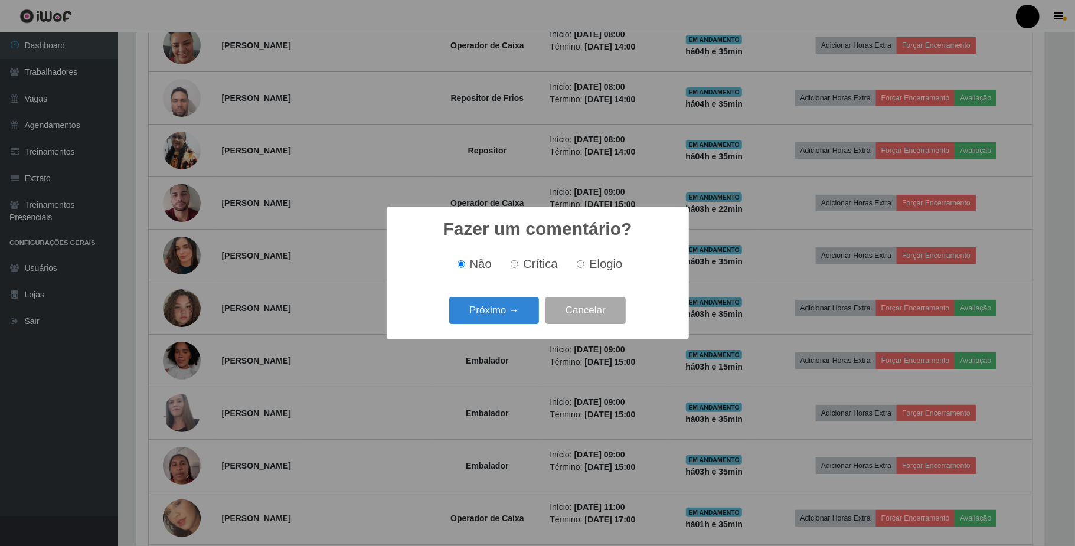
click at [522, 266] on label "Crítica" at bounding box center [532, 264] width 52 height 14
click at [518, 266] on input "Crítica" at bounding box center [515, 264] width 8 height 8
radio input "true"
click at [508, 313] on button "Próximo →" at bounding box center [494, 311] width 90 height 28
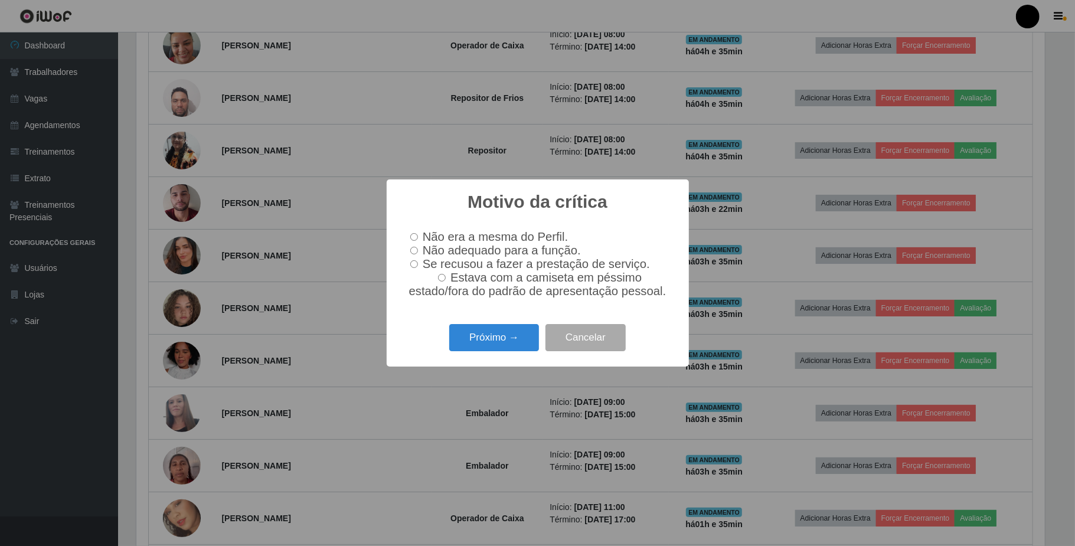
click at [417, 244] on label "Não adequado para a função." at bounding box center [492, 251] width 175 height 14
click at [417, 247] on input "Não adequado para a função." at bounding box center [414, 251] width 8 height 8
radio input "true"
click at [522, 346] on button "Próximo →" at bounding box center [494, 338] width 90 height 28
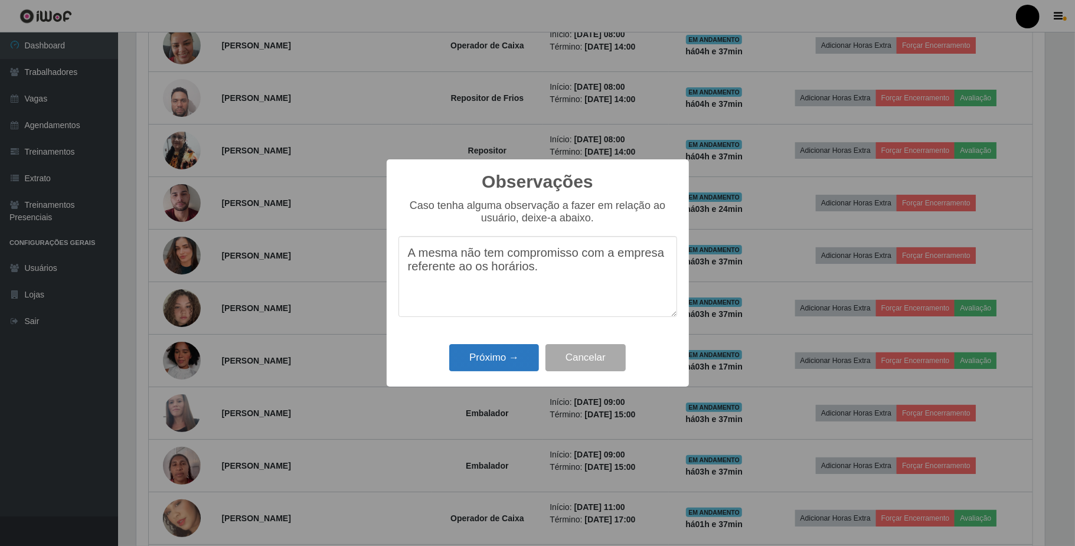
type textarea "A mesma não tem compromisso com a empresa referente ao os horários."
click at [487, 365] on button "Próximo →" at bounding box center [494, 358] width 90 height 28
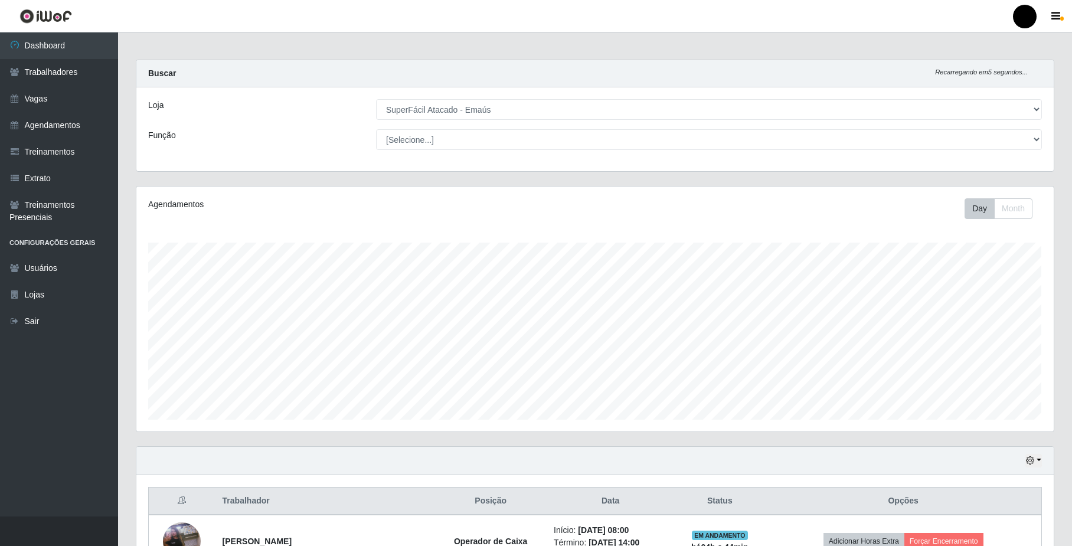
scroll to position [0, 0]
